Goal: Task Accomplishment & Management: Use online tool/utility

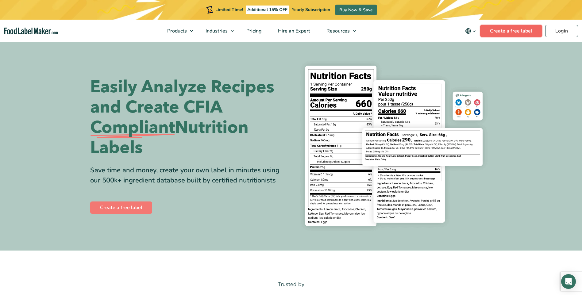
click at [506, 31] on link "Create a free label" at bounding box center [511, 31] width 62 height 12
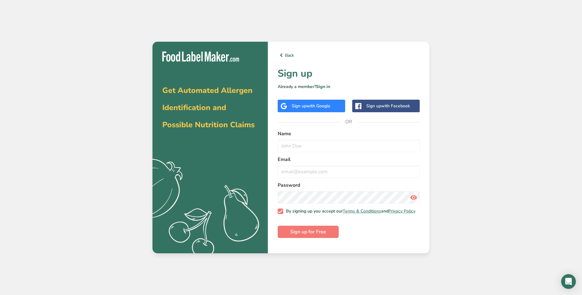
click at [319, 106] on span "with Google" at bounding box center [319, 106] width 24 height 6
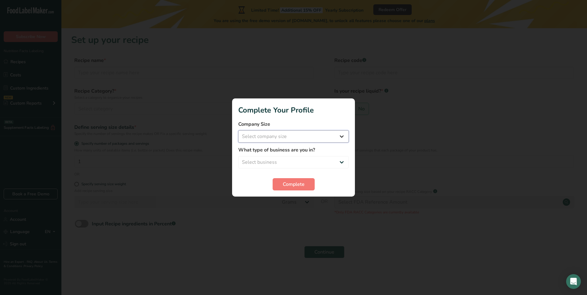
click at [282, 135] on select "Select company size Fewer than 10 Employees 10 to 50 Employees 51 to 500 Employ…" at bounding box center [293, 136] width 110 height 12
select select "1"
click at [238, 130] on select "Select company size Fewer than 10 Employees 10 to 50 Employees 51 to 500 Employ…" at bounding box center [293, 136] width 110 height 12
click at [276, 161] on select "Select business Packaged Food Manufacturer Restaurant & Cafe Bakery Meal Plans …" at bounding box center [293, 162] width 110 height 12
select select "8"
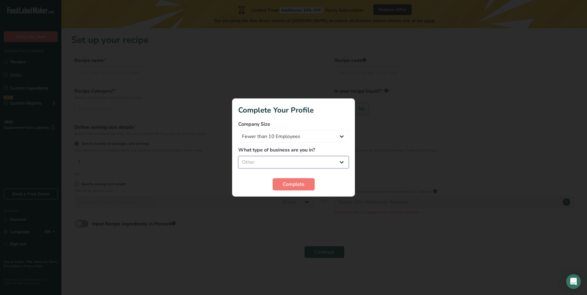
click at [238, 156] on select "Select business Packaged Food Manufacturer Restaurant & Cafe Bakery Meal Plans …" at bounding box center [293, 162] width 110 height 12
click at [307, 185] on button "Complete" at bounding box center [294, 184] width 42 height 12
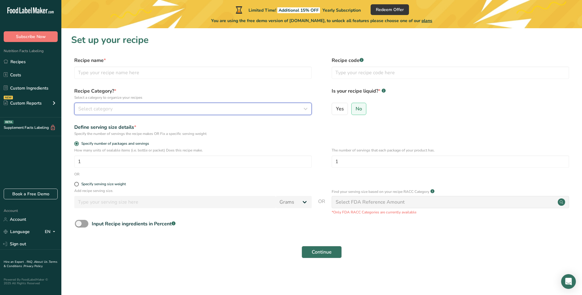
click at [124, 109] on div "Select category" at bounding box center [191, 108] width 226 height 7
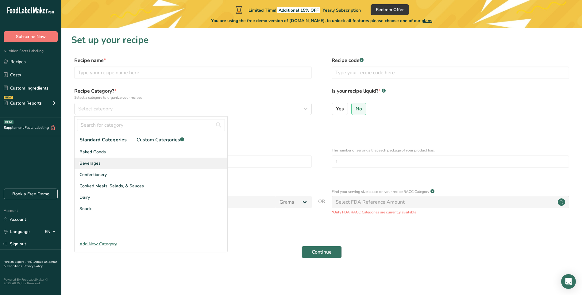
click at [92, 162] on span "Beverages" at bounding box center [89, 163] width 21 height 6
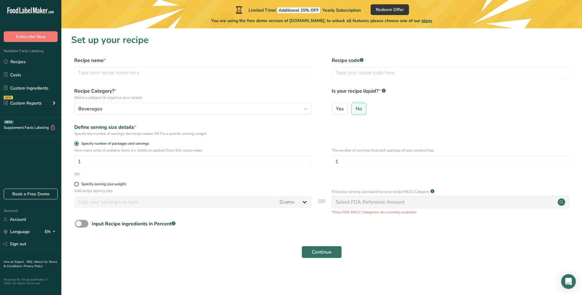
click at [77, 184] on span at bounding box center [76, 184] width 5 height 5
click at [77, 184] on input "Specify serving size weight" at bounding box center [76, 184] width 4 height 4
radio input "true"
radio input "false"
click at [260, 206] on input "number" at bounding box center [175, 202] width 202 height 12
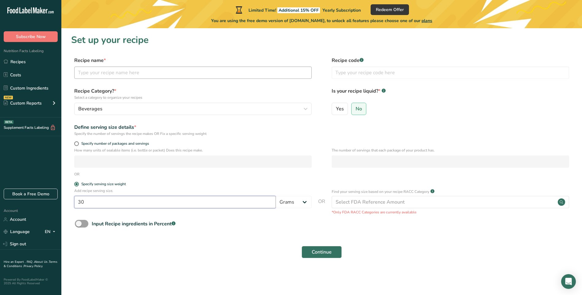
type input "30"
click at [129, 74] on input "text" at bounding box center [193, 73] width 238 height 12
type input "Ceremonial Grade Matcha"
click at [323, 253] on span "Continue" at bounding box center [322, 252] width 20 height 7
